Goal: Complete application form

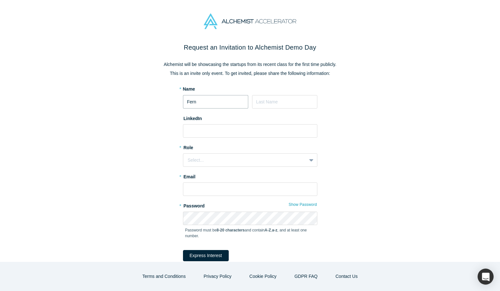
type input "Fern"
type input "[PERSON_NAME]"
paste input "[URL][DOMAIN_NAME][PERSON_NAME]"
type input "[URL][DOMAIN_NAME][PERSON_NAME]"
click at [218, 158] on div "Select..." at bounding box center [245, 160] width 114 height 7
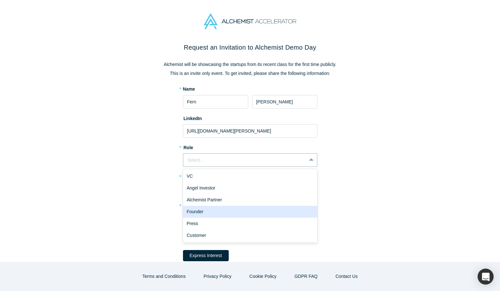
click at [212, 207] on div "Founder" at bounding box center [250, 212] width 134 height 12
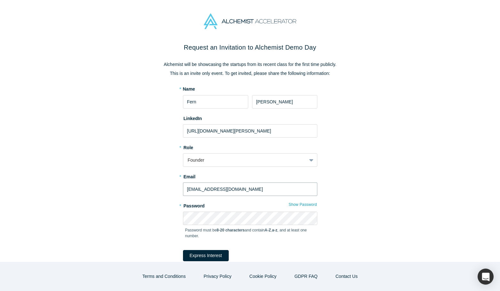
type input "[EMAIL_ADDRESS][DOMAIN_NAME]"
click at [201, 255] on button "Express Interest" at bounding box center [206, 255] width 46 height 11
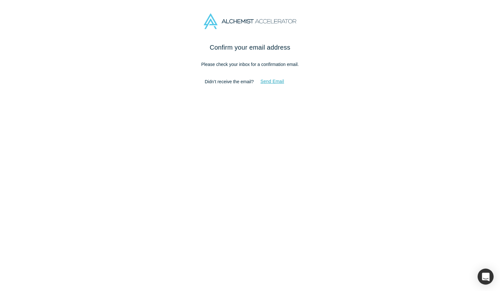
click at [269, 82] on button "Send Email" at bounding box center [271, 81] width 37 height 11
